Goal: Task Accomplishment & Management: Manage account settings

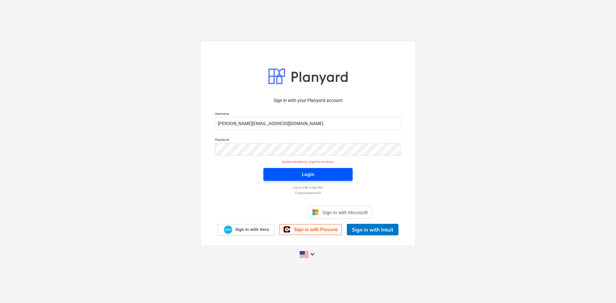
click at [334, 173] on span "Login" at bounding box center [308, 174] width 74 height 8
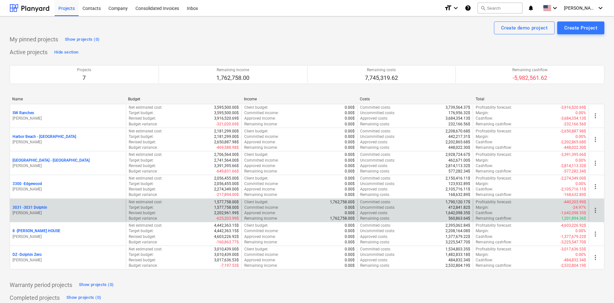
click at [37, 208] on p "3031 - 3031 Dolphin" at bounding box center [30, 207] width 35 height 5
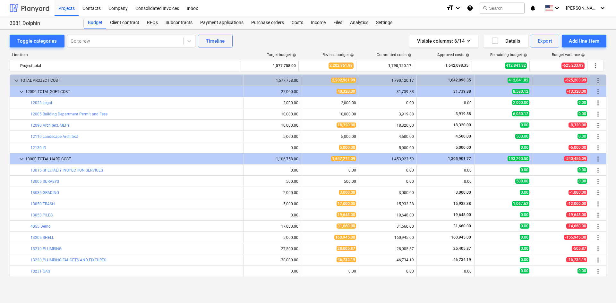
click at [21, 5] on div at bounding box center [30, 8] width 40 height 16
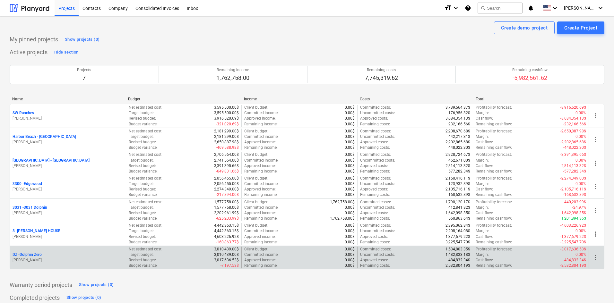
click at [42, 254] on p "DZ - Dolphin Zero" at bounding box center [27, 254] width 29 height 5
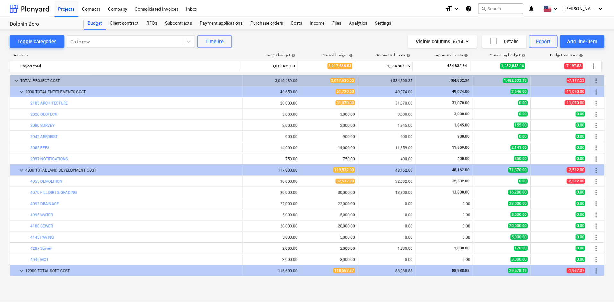
scroll to position [192, 0]
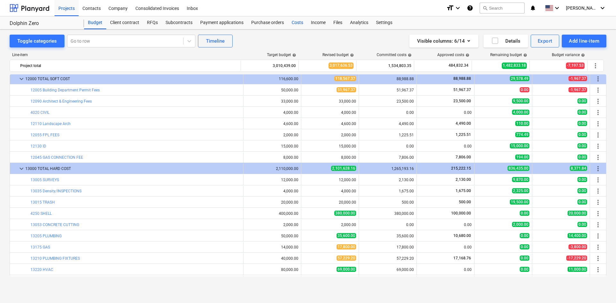
click at [292, 24] on div "Costs" at bounding box center [297, 22] width 19 height 13
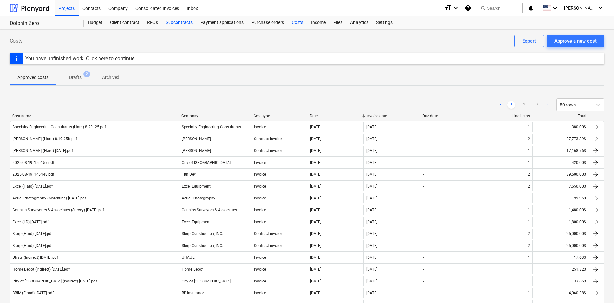
click at [184, 25] on div "Subcontracts" at bounding box center [179, 22] width 35 height 13
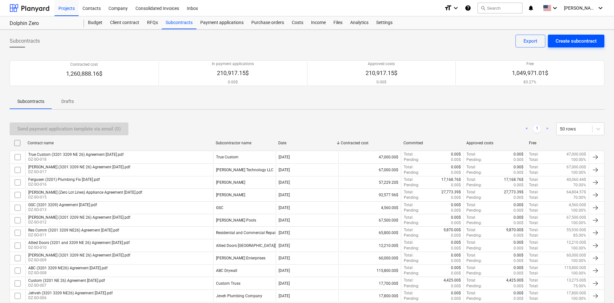
click at [566, 44] on div "Create subcontract" at bounding box center [575, 41] width 41 height 8
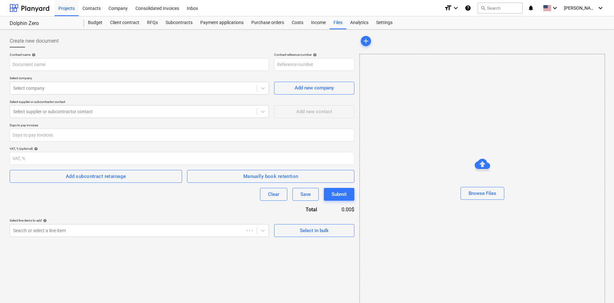
type input "DZ-SO-019"
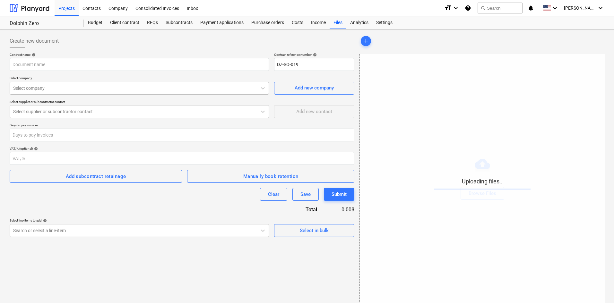
click at [70, 93] on div "Select company" at bounding box center [139, 88] width 259 height 13
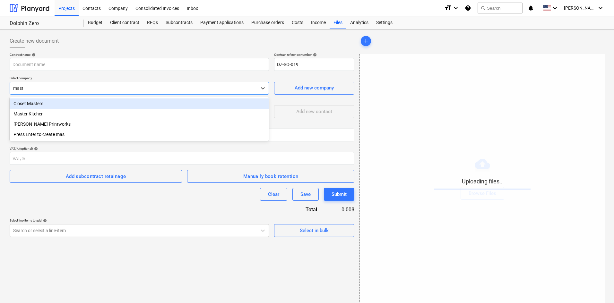
type input "master"
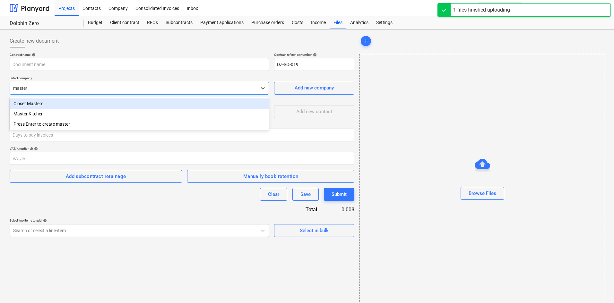
type input "MK (3201 3209 NE 26) Agreement R1 [DATE].pdf"
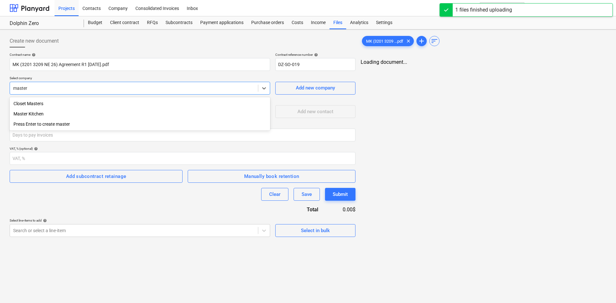
click at [52, 116] on div "Master Kitchen" at bounding box center [140, 114] width 260 height 10
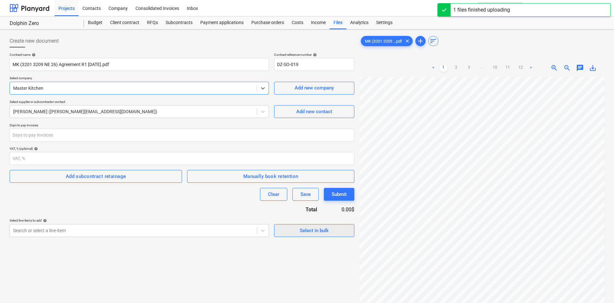
scroll to position [37, 0]
drag, startPoint x: 281, startPoint y: 277, endPoint x: 278, endPoint y: 272, distance: 5.6
click at [279, 272] on div "Create new document Contract name help MK (3201 3209 NE 26) Agreement R1 [DATE]…" at bounding box center [182, 198] width 350 height 333
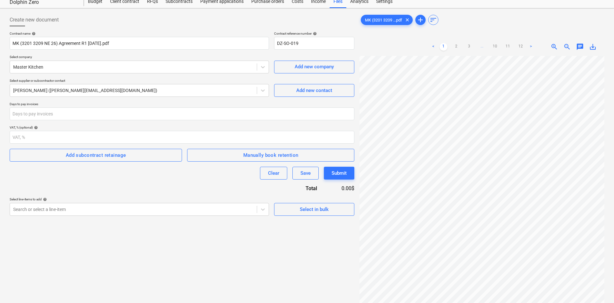
scroll to position [0, 0]
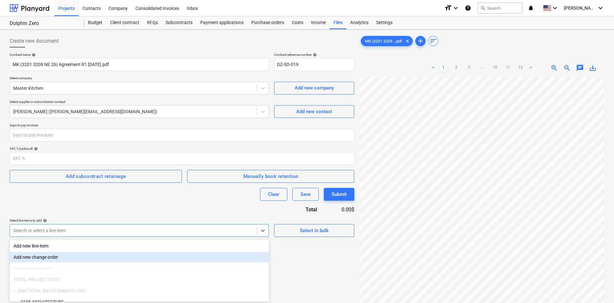
click at [206, 232] on body "Projects Contacts Company Consolidated Invoices Inbox format_size keyboard_arro…" at bounding box center [307, 151] width 614 height 303
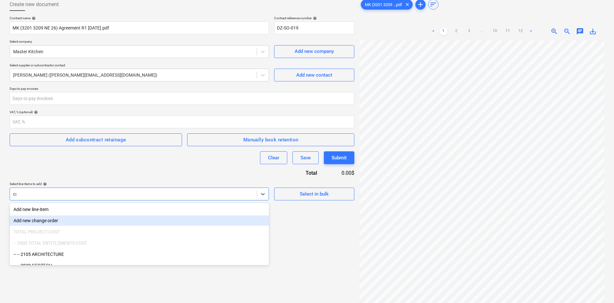
type input "cab"
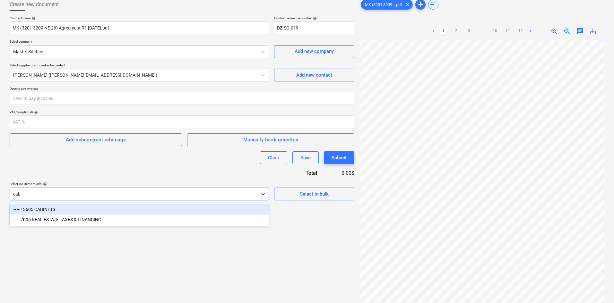
click at [179, 211] on div "-- -- 13605 CABINETS" at bounding box center [139, 209] width 259 height 10
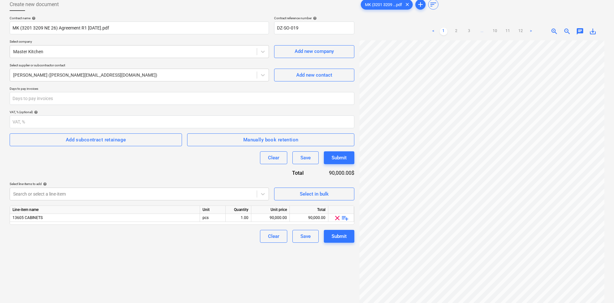
click at [146, 182] on div "Select line-items to add help" at bounding box center [139, 184] width 259 height 4
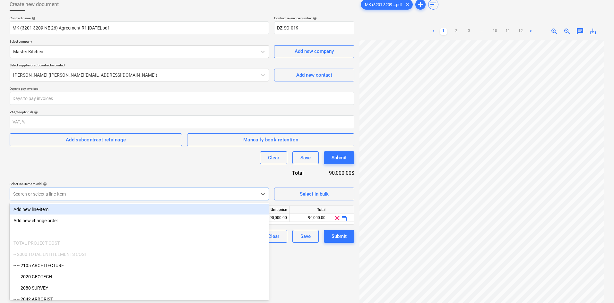
click at [145, 192] on div at bounding box center [133, 194] width 240 height 6
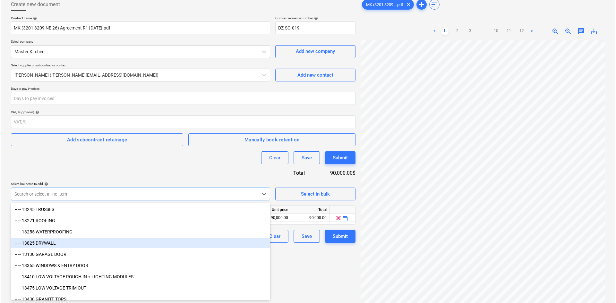
scroll to position [513, 0]
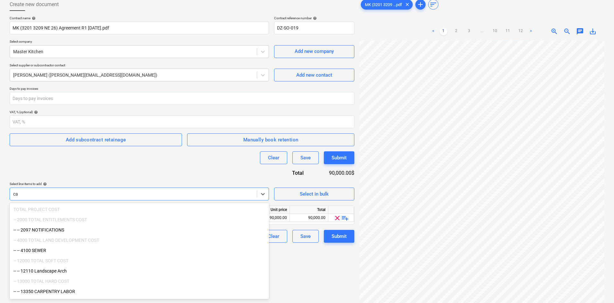
type input "c"
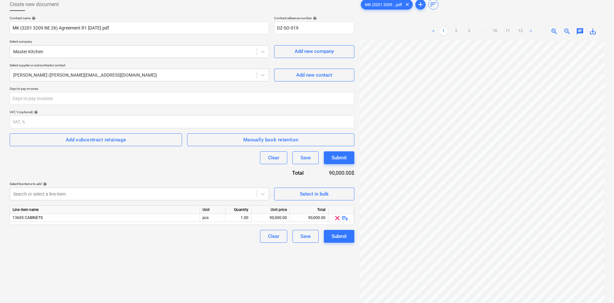
click at [111, 172] on div "Contract name help MK (3201 3209 NE 26) Agreement R1 [DATE].pdf Contract refere…" at bounding box center [182, 129] width 344 height 227
click at [267, 220] on div "90,000.00" at bounding box center [270, 218] width 33 height 8
type input "83300"
click at [204, 259] on div "Create new document Contract name help MK (3201 3209 NE 26) Agreement R1 [DATE]…" at bounding box center [182, 162] width 350 height 333
click at [343, 239] on div "Submit" at bounding box center [338, 236] width 15 height 8
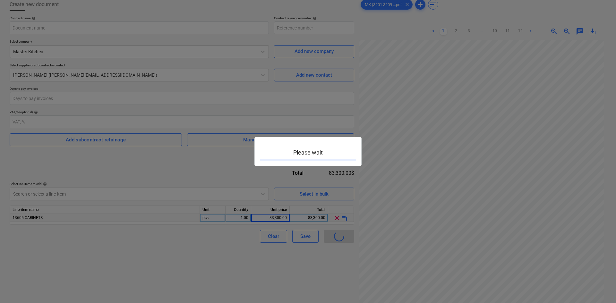
type input "DZ-SO-019"
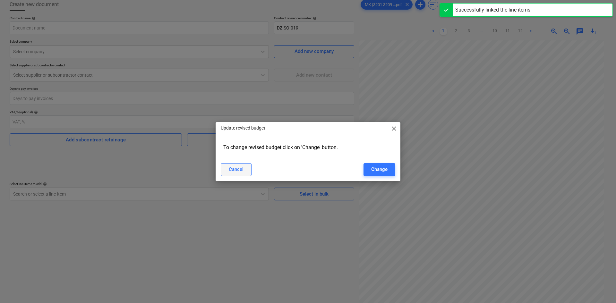
click at [237, 165] on div "Cancel" at bounding box center [236, 169] width 15 height 8
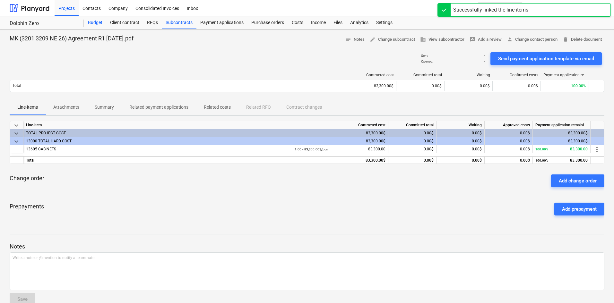
click at [102, 22] on div "Budget" at bounding box center [95, 22] width 22 height 13
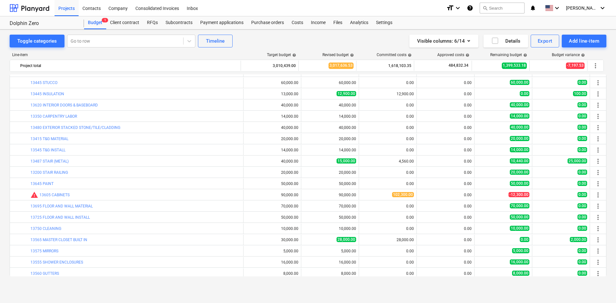
scroll to position [513, 0]
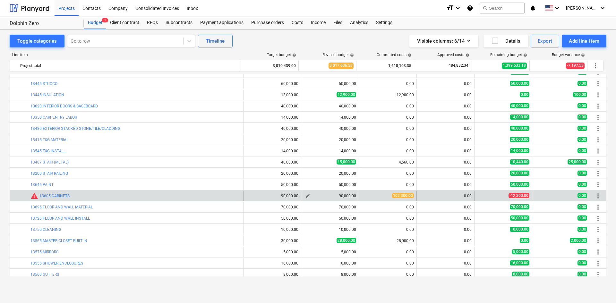
click at [305, 196] on span "edit" at bounding box center [307, 195] width 5 height 5
type textarea "x"
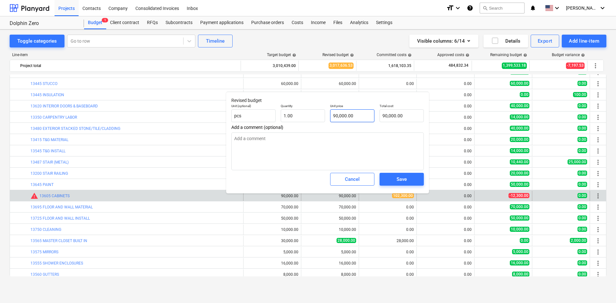
type input "90000"
drag, startPoint x: 361, startPoint y: 115, endPoint x: 319, endPoint y: 119, distance: 42.8
click at [319, 119] on div "Unit (optional) pcs Quantity 1.00 Unit price 90000 Total cost 90,000.00" at bounding box center [328, 112] width 198 height 23
type textarea "x"
type input "1"
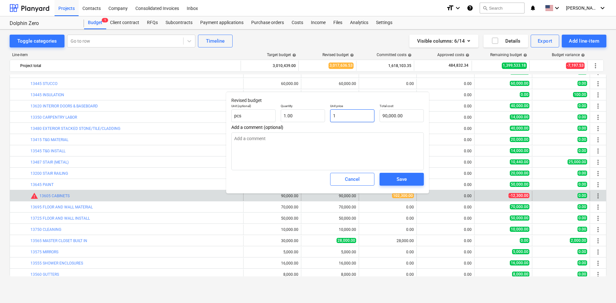
type input "1.00"
type textarea "x"
type input "10"
type input "10.00"
type textarea "x"
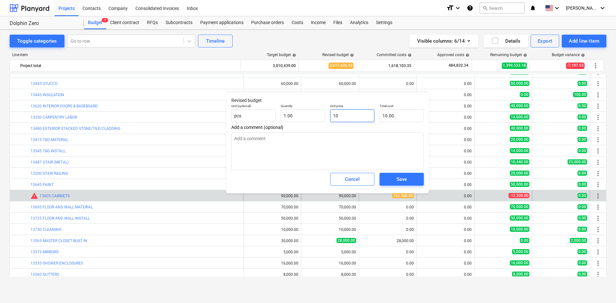
type input "102"
type input "102.00"
type textarea "x"
type input "1023"
type input "1,023.00"
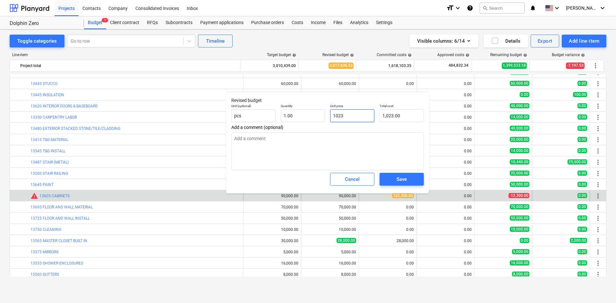
type textarea "x"
type input "10230"
type input "10,230.00"
type textarea "x"
type input "102300"
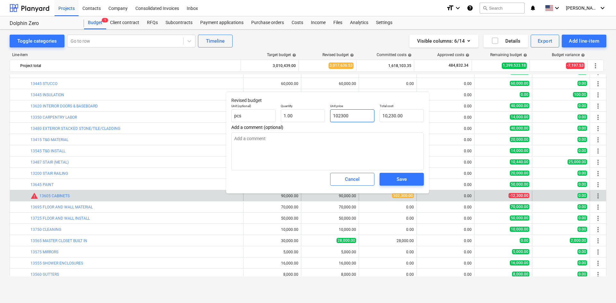
type input "102,300.00"
type input "102300"
type textarea "x"
type input "102,300.00"
click at [400, 182] on div "Save" at bounding box center [401, 179] width 10 height 8
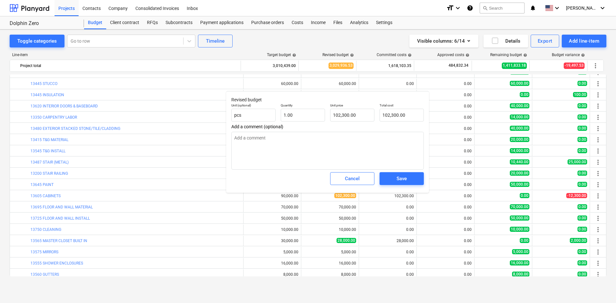
type textarea "x"
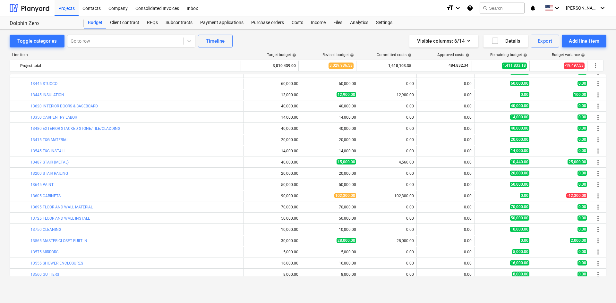
drag, startPoint x: 3, startPoint y: 145, endPoint x: 8, endPoint y: 146, distance: 4.6
click at [8, 146] on div "Toggle categories Go to row Timeline Visible columns : 6/14 Details Export Add …" at bounding box center [308, 160] width 616 height 260
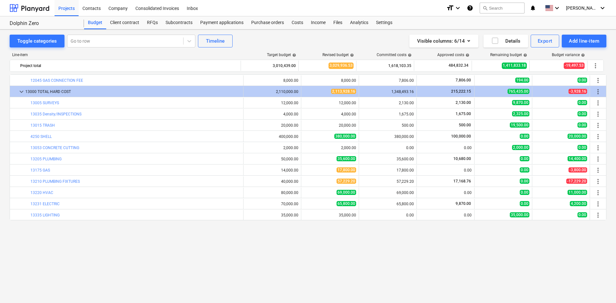
scroll to position [0, 0]
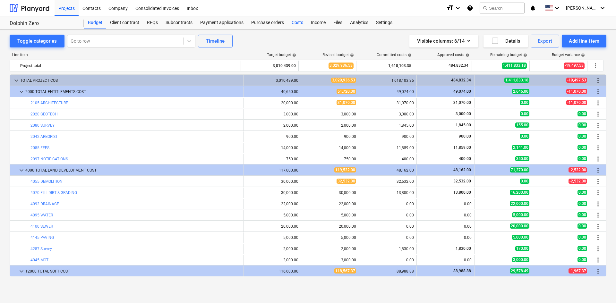
click at [301, 22] on div "Costs" at bounding box center [297, 22] width 19 height 13
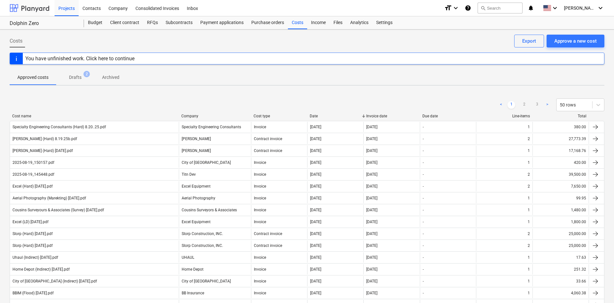
click at [42, 4] on div at bounding box center [30, 8] width 40 height 16
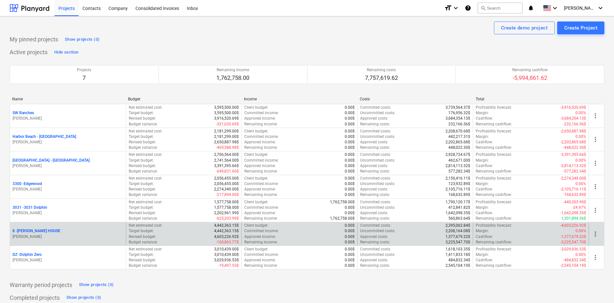
click at [39, 232] on p "8 - [PERSON_NAME] HOUSE" at bounding box center [37, 230] width 48 height 5
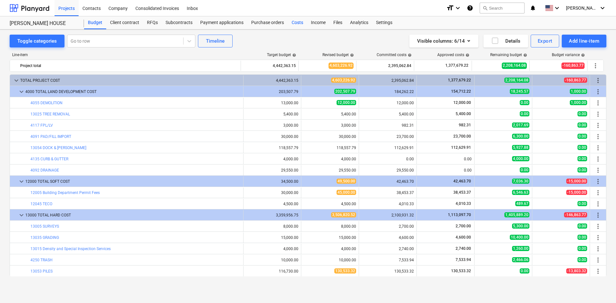
scroll to position [128, 0]
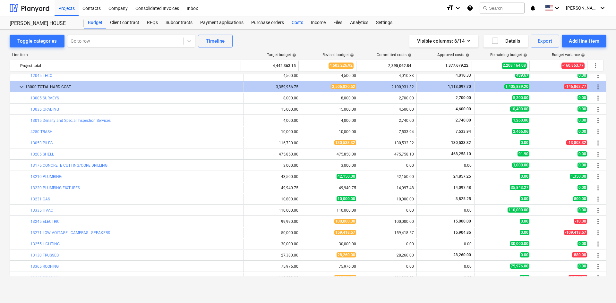
click at [294, 22] on div "Costs" at bounding box center [297, 22] width 19 height 13
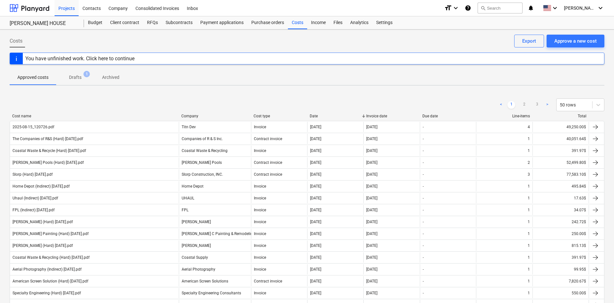
click at [45, 106] on div "< 1 2 3 > 50 rows" at bounding box center [307, 104] width 594 height 13
click at [92, 26] on div "Budget" at bounding box center [95, 22] width 22 height 13
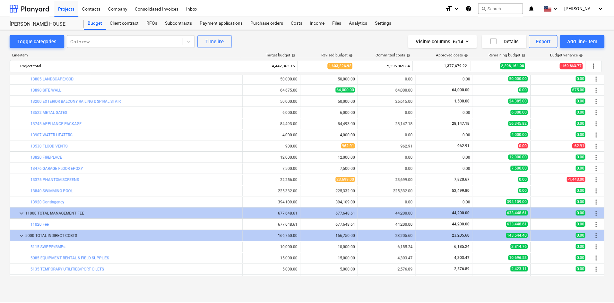
scroll to position [674, 0]
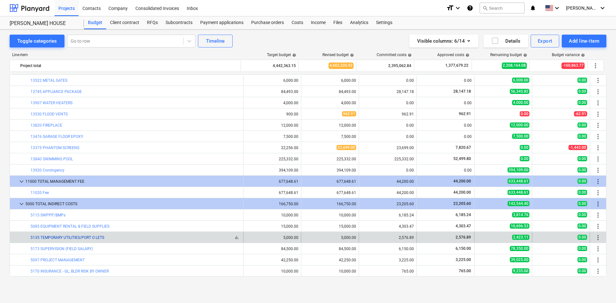
click at [85, 238] on link "5135 TEMPORARY UTILITIES/PORT O LETS" at bounding box center [67, 237] width 74 height 4
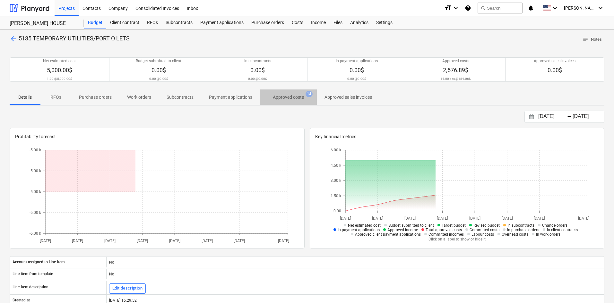
click at [289, 99] on p "Approved costs" at bounding box center [288, 97] width 31 height 7
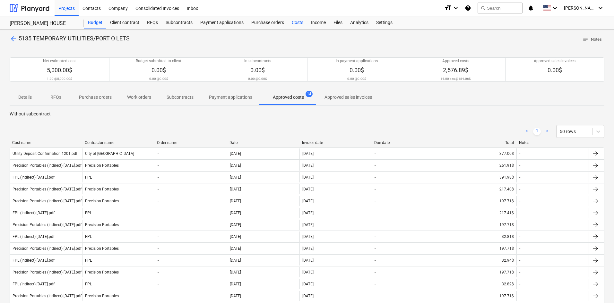
click at [290, 22] on div "Costs" at bounding box center [297, 22] width 19 height 13
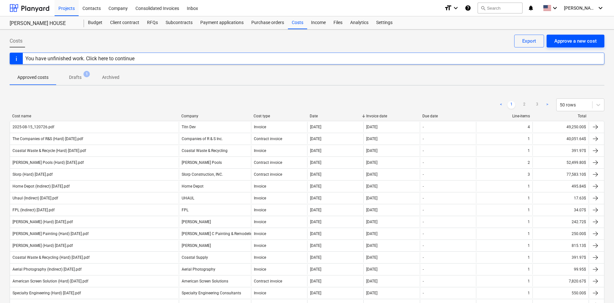
click at [565, 45] on div "Approve a new cost" at bounding box center [575, 41] width 42 height 8
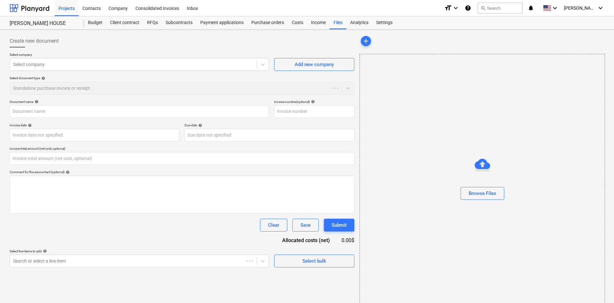
type input "0.00"
click at [47, 64] on div at bounding box center [133, 64] width 240 height 6
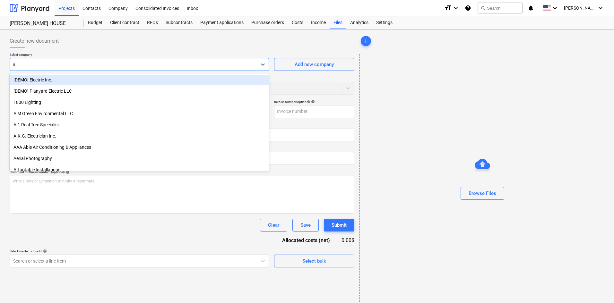
type input "ind"
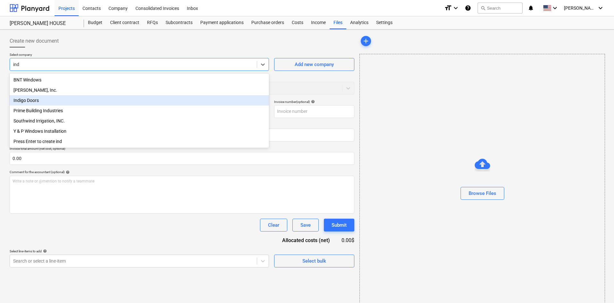
click at [37, 102] on div "Indigo Doors" at bounding box center [139, 100] width 259 height 10
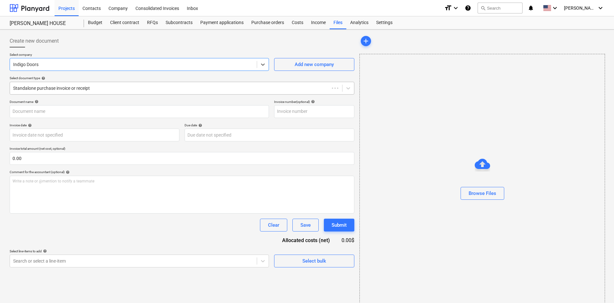
click at [56, 89] on div at bounding box center [169, 88] width 313 height 6
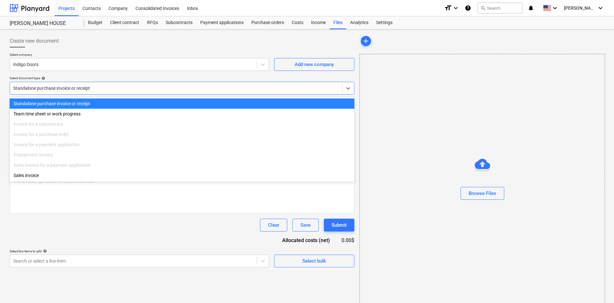
click at [113, 42] on div "Create new document" at bounding box center [182, 41] width 344 height 13
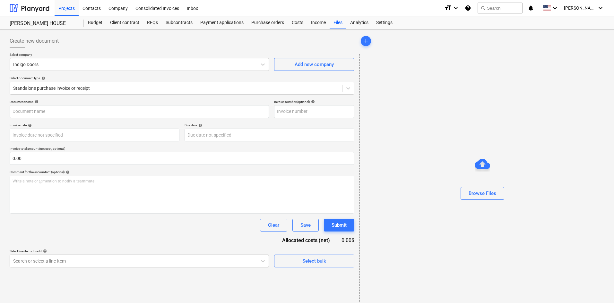
click at [81, 258] on body "Projects Contacts Company Consolidated Invoices Inbox format_size keyboard_arro…" at bounding box center [307, 151] width 614 height 303
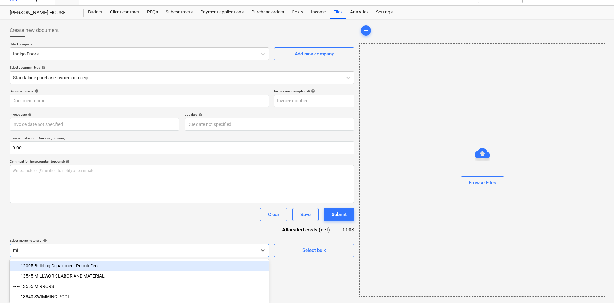
type input "mil"
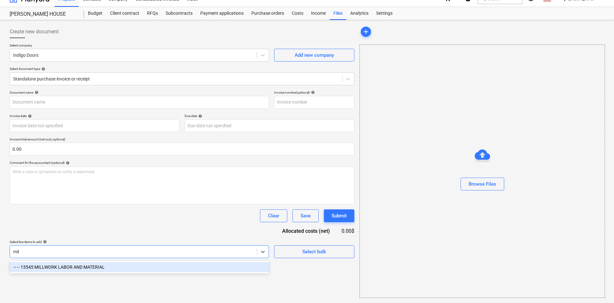
click at [89, 264] on div "-- -- 13545 MILLWORK LABOR AND MATERIAL" at bounding box center [139, 267] width 259 height 10
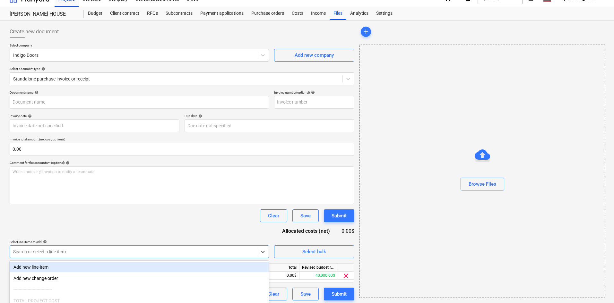
click at [126, 240] on div "Select line-items to add help" at bounding box center [139, 242] width 259 height 4
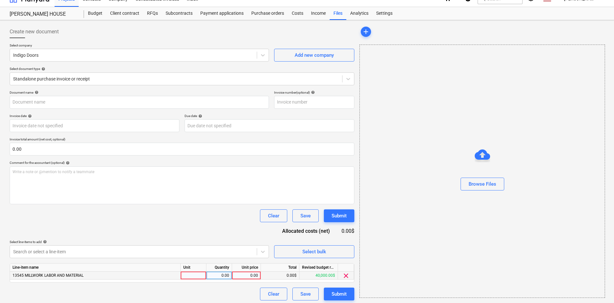
click at [229, 276] on div "0.00" at bounding box center [219, 276] width 26 height 8
click at [236, 278] on div "0.00" at bounding box center [245, 276] width 23 height 8
type input "15287.93"
drag, startPoint x: 175, startPoint y: 230, endPoint x: 223, endPoint y: 215, distance: 50.0
click at [175, 230] on div "Document name help Invoice number (optional) help Invoice date help Press the d…" at bounding box center [182, 195] width 344 height 210
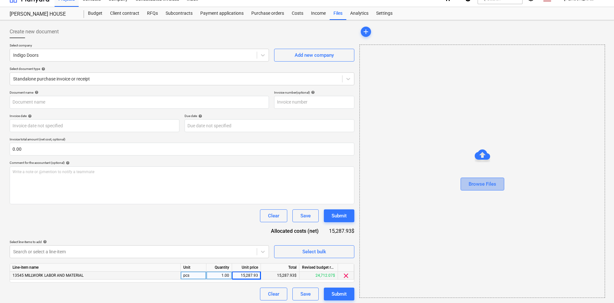
click at [469, 190] on button "Browse Files" at bounding box center [482, 184] width 44 height 13
click at [478, 185] on div "Browse Files" at bounding box center [482, 184] width 28 height 8
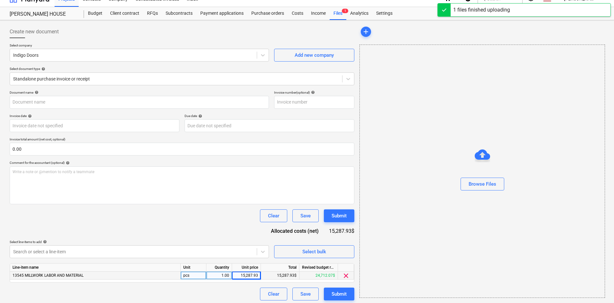
type input "Indigo Doors (Hard) [DATE].pdf"
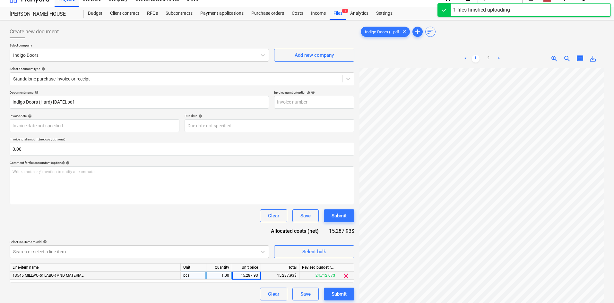
scroll to position [18, 45]
click at [490, 53] on div "< 1 2 >" at bounding box center [482, 59] width 78 height 18
click at [489, 59] on link "2" at bounding box center [488, 59] width 8 height 8
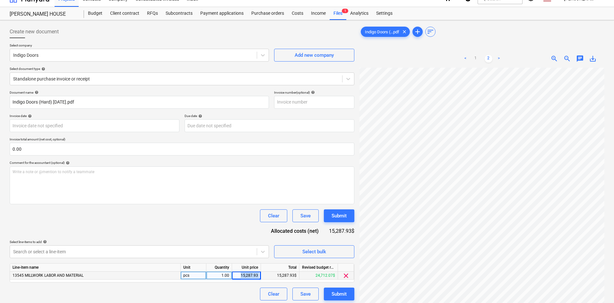
drag, startPoint x: 239, startPoint y: 275, endPoint x: 270, endPoint y: 276, distance: 30.8
click at [0, 0] on div "13545 MILLWORK LABOR AND MATERIAL pcs 1.00 15,287.93 15,287.93$ 24,712.07$ clear" at bounding box center [0, 0] width 0 height 0
click at [346, 296] on div "Submit" at bounding box center [338, 294] width 15 height 8
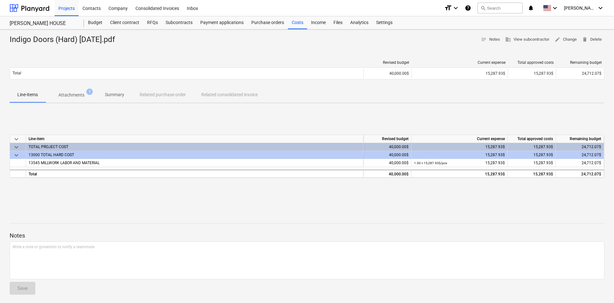
click at [333, 226] on div "Notes Write a note or @mention to notify a teammate ﻿ Save" at bounding box center [307, 257] width 594 height 85
